Goal: Information Seeking & Learning: Learn about a topic

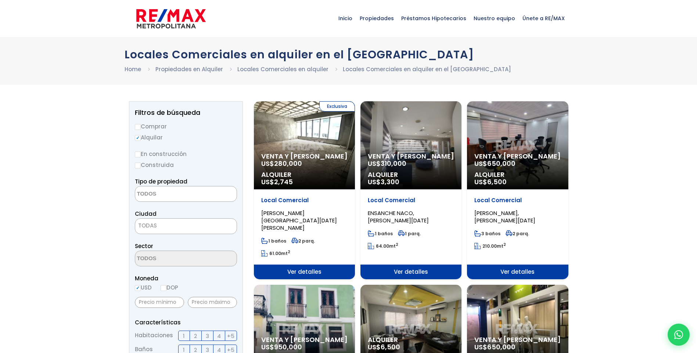
select select
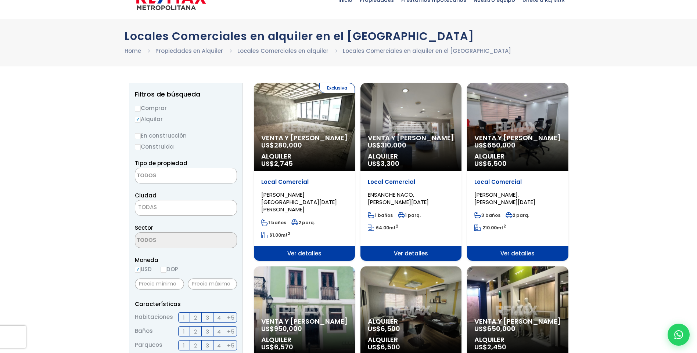
scroll to position [37, 0]
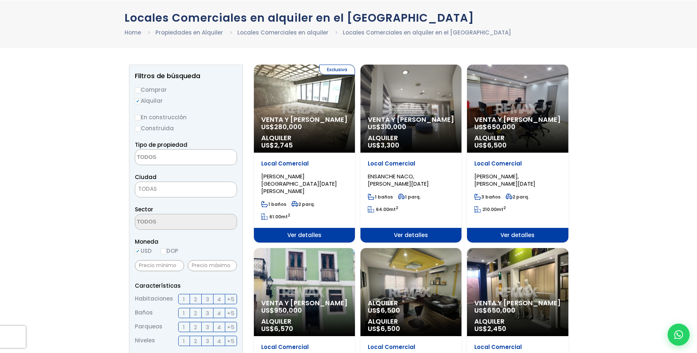
click at [165, 253] on input "DOP" at bounding box center [163, 252] width 6 height 6
radio input "true"
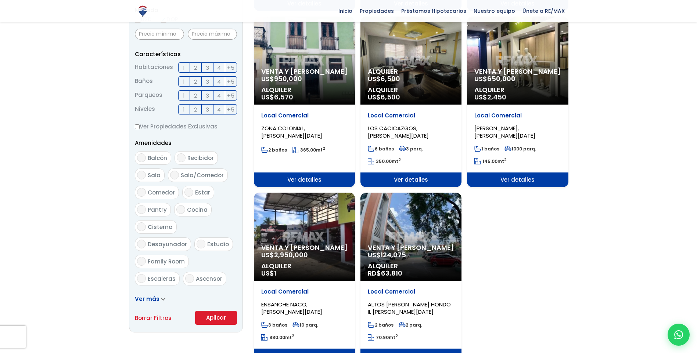
scroll to position [441, 0]
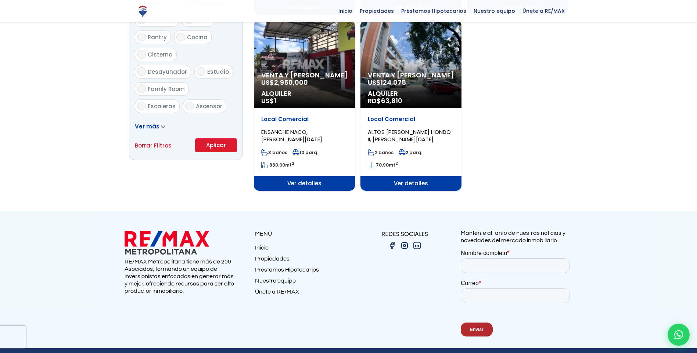
click at [211, 145] on button "Aplicar" at bounding box center [216, 145] width 42 height 14
click at [215, 143] on button "Aplicar" at bounding box center [216, 145] width 42 height 14
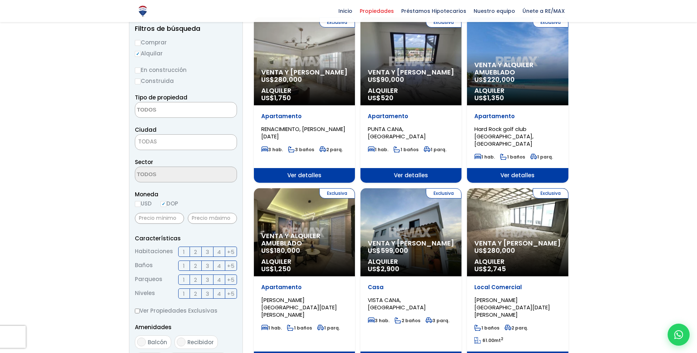
scroll to position [37, 0]
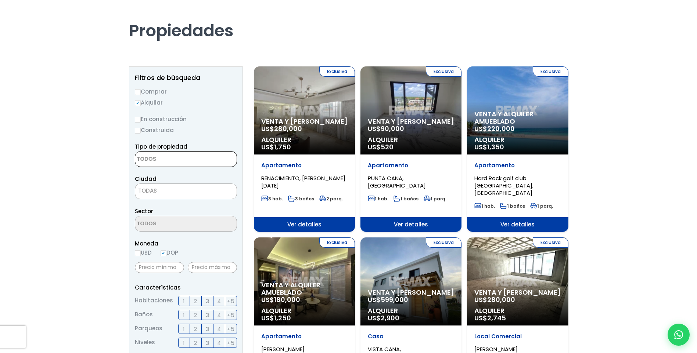
click at [188, 159] on textarea "Search" at bounding box center [170, 160] width 71 height 16
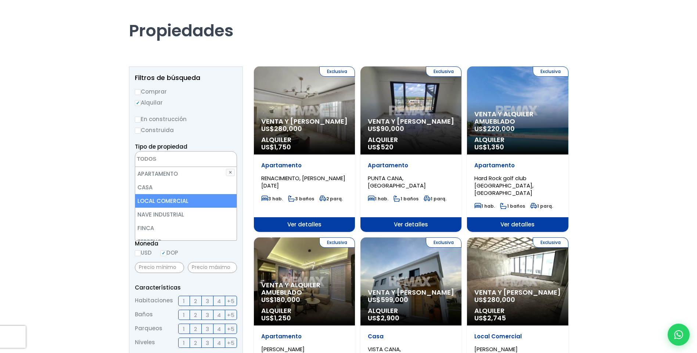
click at [186, 202] on li "LOCAL COMERCIAL" at bounding box center [185, 201] width 101 height 14
select select "comercial+site"
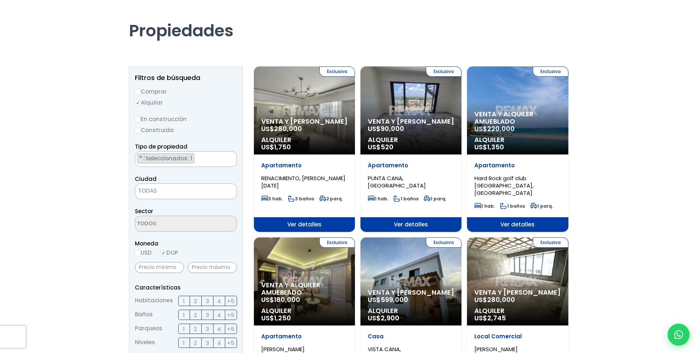
click at [228, 122] on label "En construcción" at bounding box center [186, 119] width 102 height 9
click at [0, 0] on input "En construcción" at bounding box center [0, 0] width 0 height 0
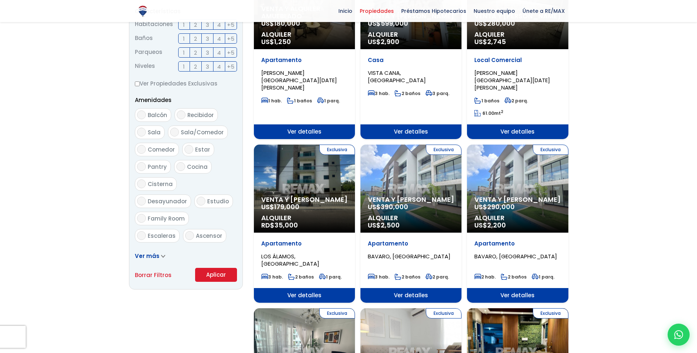
scroll to position [331, 0]
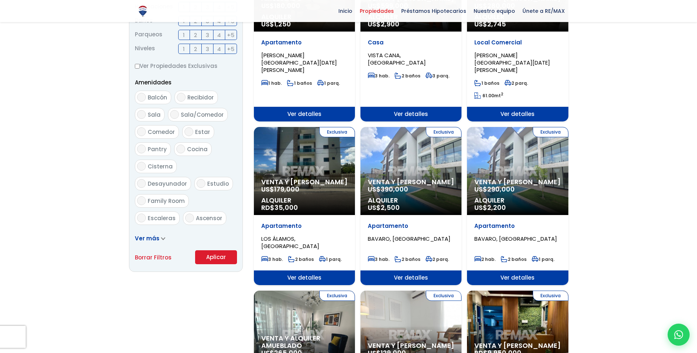
click at [208, 255] on button "Aplicar" at bounding box center [216, 257] width 42 height 14
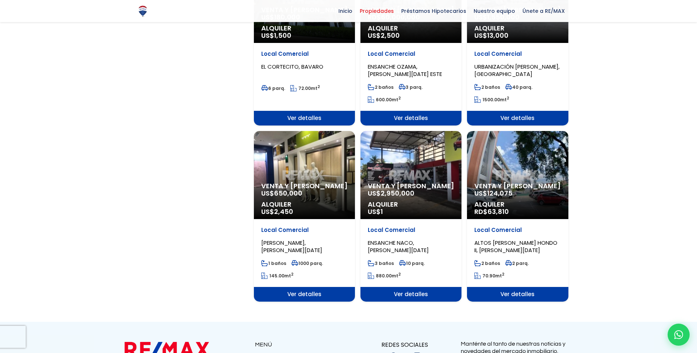
scroll to position [698, 0]
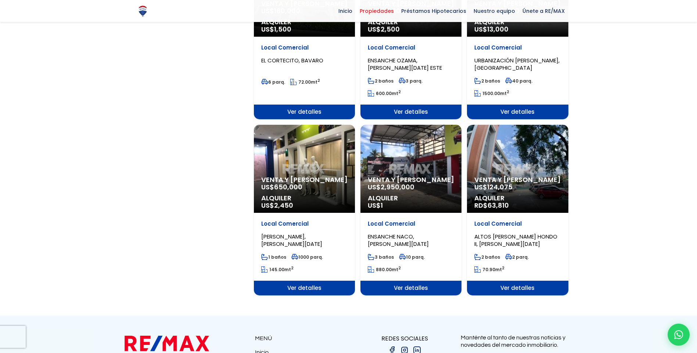
click at [527, 281] on span "Ver detalles" at bounding box center [517, 288] width 101 height 15
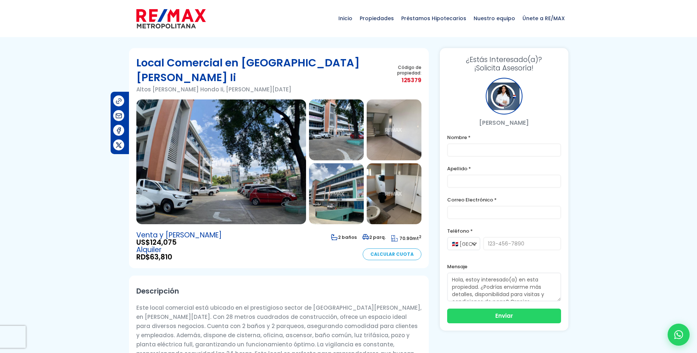
click at [331, 178] on img at bounding box center [336, 193] width 55 height 61
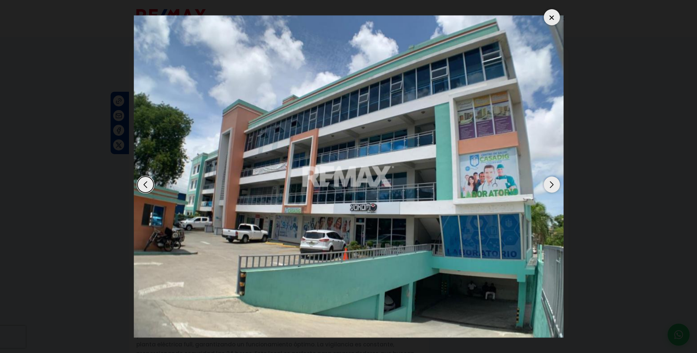
click at [552, 184] on div "Next slide" at bounding box center [551, 185] width 16 height 16
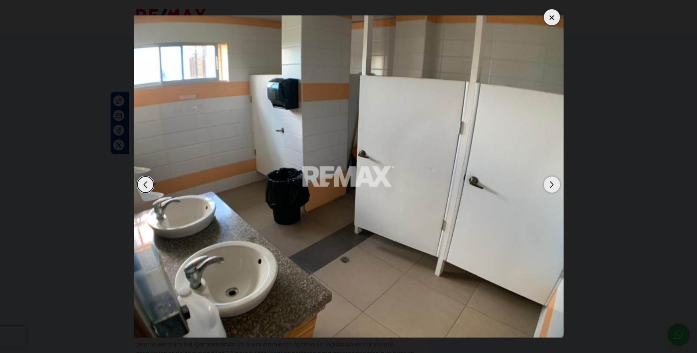
click at [552, 184] on div "Next slide" at bounding box center [551, 185] width 16 height 16
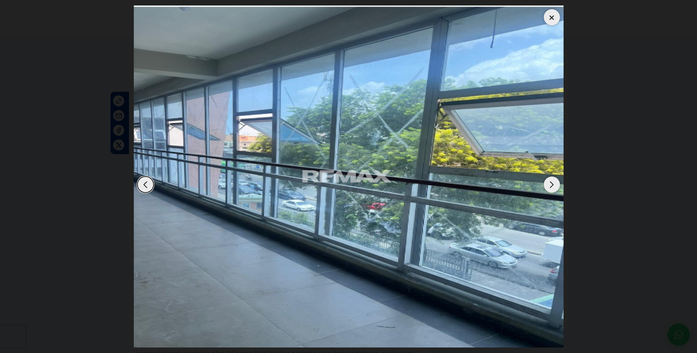
click at [552, 184] on div "Next slide" at bounding box center [551, 185] width 16 height 16
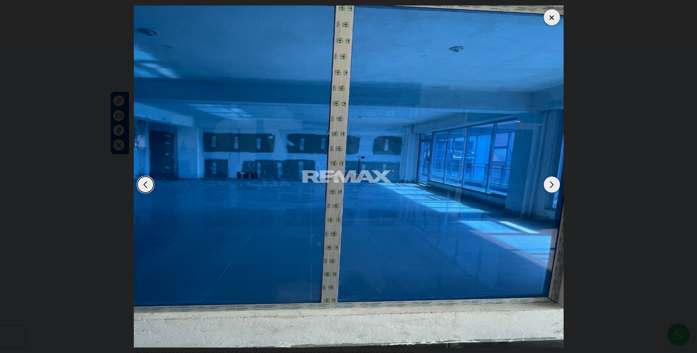
click at [552, 184] on div "Next slide" at bounding box center [551, 185] width 16 height 16
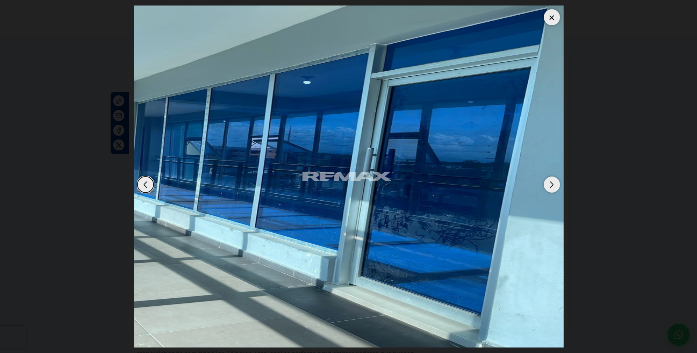
click at [552, 184] on div "Next slide" at bounding box center [551, 185] width 16 height 16
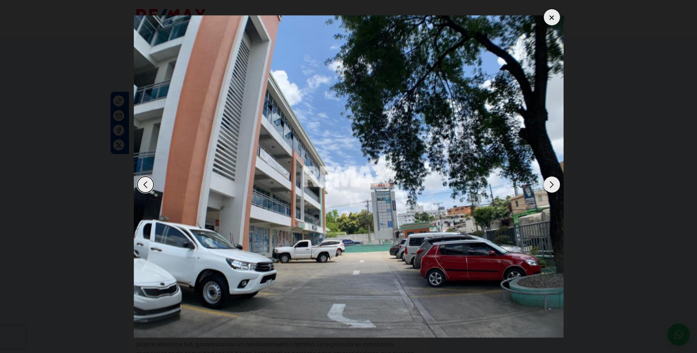
click at [552, 184] on div "Next slide" at bounding box center [551, 185] width 16 height 16
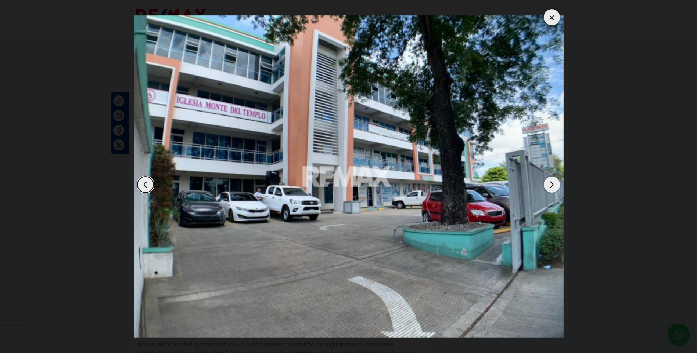
click at [552, 184] on div "Next slide" at bounding box center [551, 185] width 16 height 16
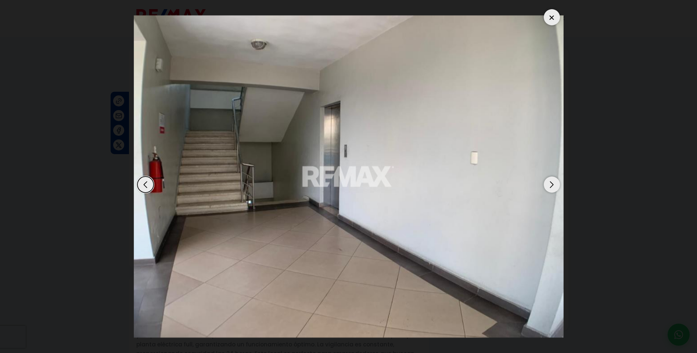
click at [552, 184] on div "Next slide" at bounding box center [551, 185] width 16 height 16
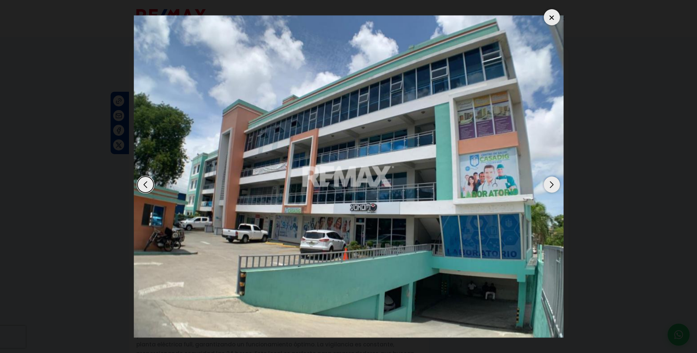
click at [552, 184] on div "Next slide" at bounding box center [551, 185] width 16 height 16
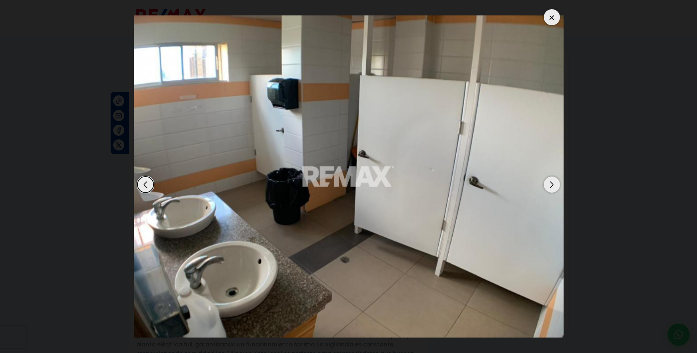
click at [552, 184] on div "Next slide" at bounding box center [551, 185] width 16 height 16
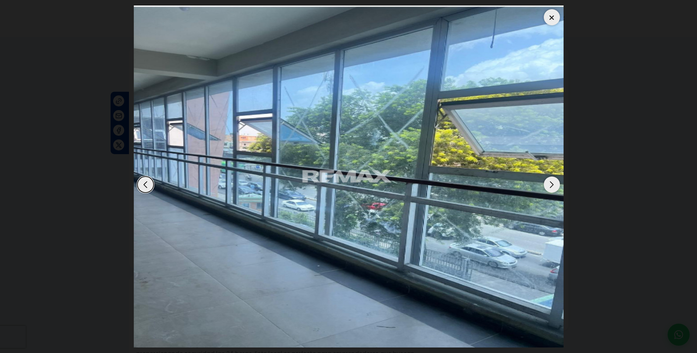
click at [546, 10] on img "6 / 8" at bounding box center [349, 177] width 430 height 342
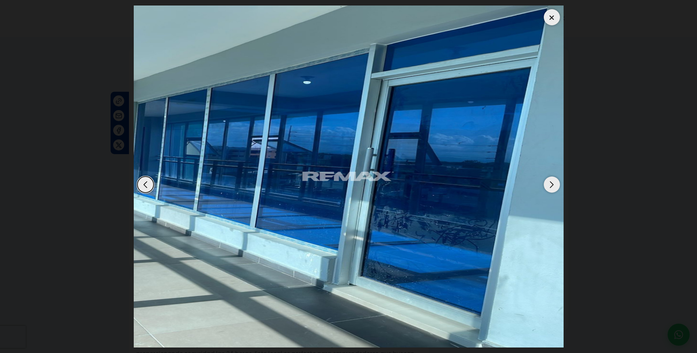
click at [548, 14] on div at bounding box center [551, 17] width 16 height 16
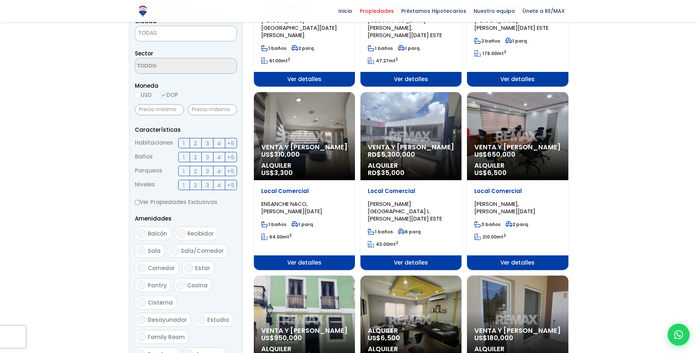
scroll to position [184, 0]
